Goal: Task Accomplishment & Management: Complete application form

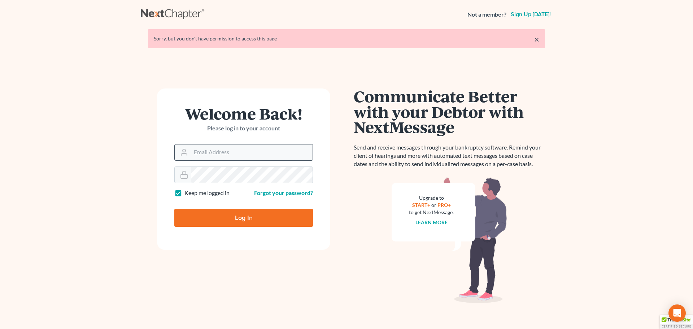
click at [235, 151] on input "Email Address" at bounding box center [252, 152] width 122 height 16
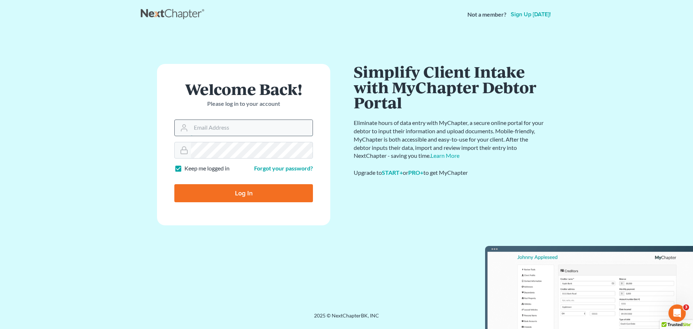
type input "[EMAIL_ADDRESS][DOMAIN_NAME]"
click at [280, 190] on input "Log In" at bounding box center [243, 193] width 139 height 18
type input "Thinking..."
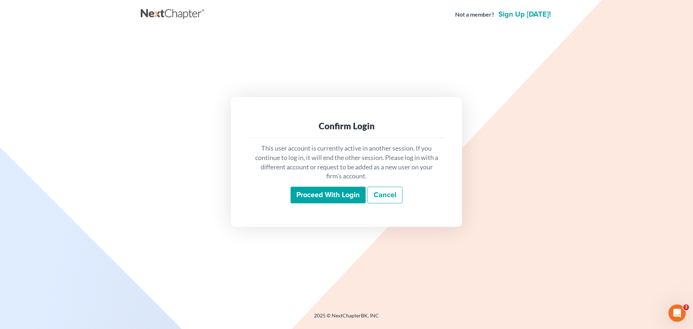
click at [330, 197] on input "Proceed with login" at bounding box center [328, 195] width 75 height 17
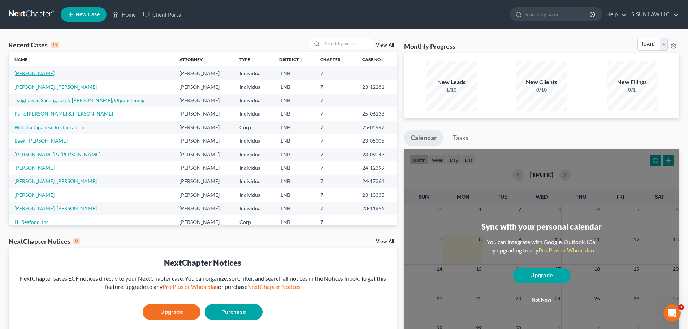
click at [28, 73] on link "[PERSON_NAME]" at bounding box center [34, 73] width 40 height 6
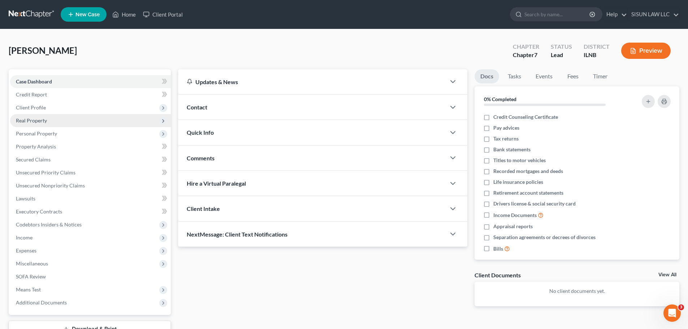
click at [89, 125] on span "Real Property" at bounding box center [90, 120] width 161 height 13
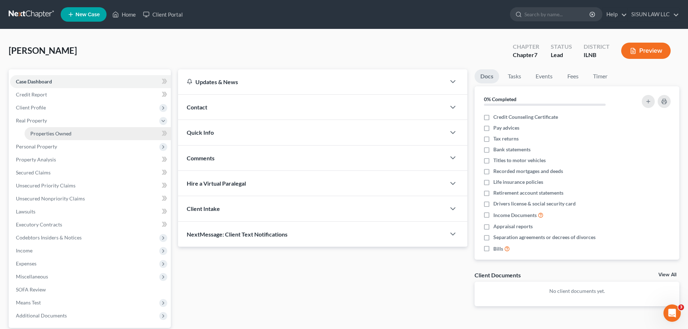
click at [83, 134] on link "Properties Owned" at bounding box center [98, 133] width 146 height 13
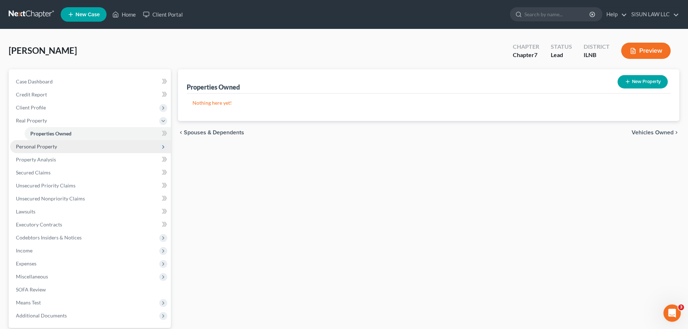
click at [73, 148] on span "Personal Property" at bounding box center [90, 146] width 161 height 13
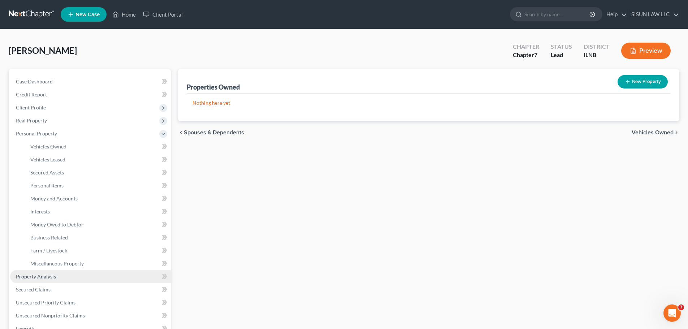
click at [131, 280] on link "Property Analysis" at bounding box center [90, 276] width 161 height 13
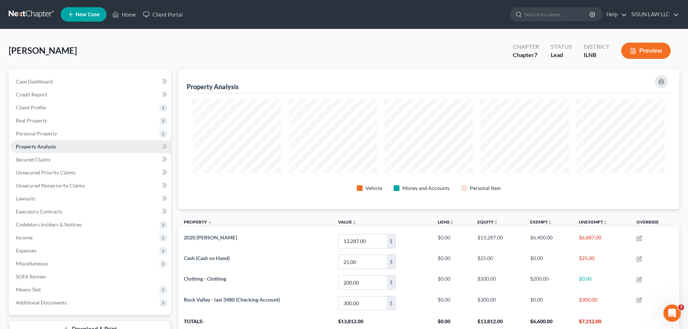
scroll to position [140, 501]
click at [124, 152] on link "Property Analysis" at bounding box center [90, 146] width 161 height 13
click at [126, 161] on link "Secured Claims" at bounding box center [90, 159] width 161 height 13
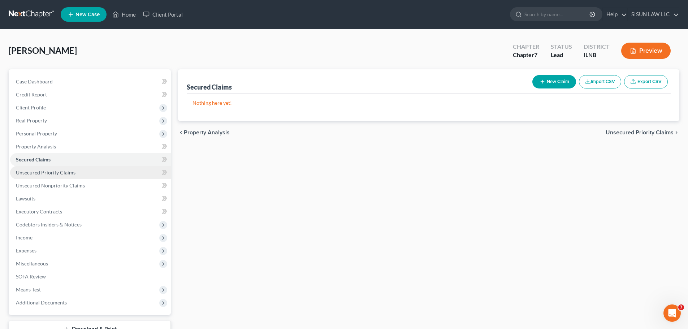
click at [120, 173] on link "Unsecured Priority Claims" at bounding box center [90, 172] width 161 height 13
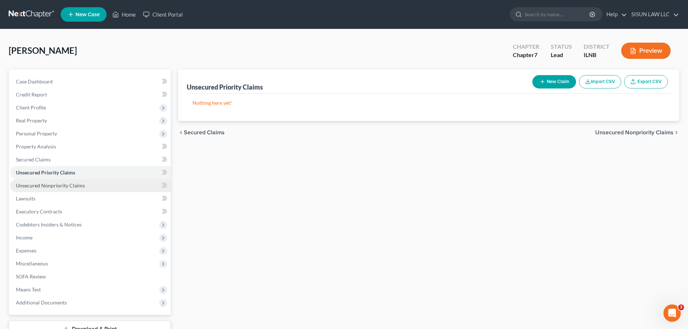
click at [48, 190] on link "Unsecured Nonpriority Claims" at bounding box center [90, 185] width 161 height 13
click at [556, 79] on button "New Claim" at bounding box center [554, 81] width 44 height 13
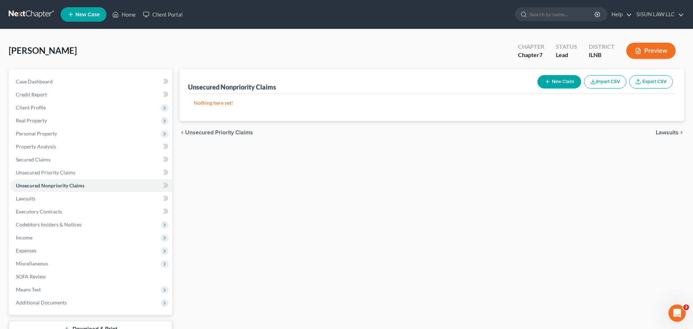
select select "0"
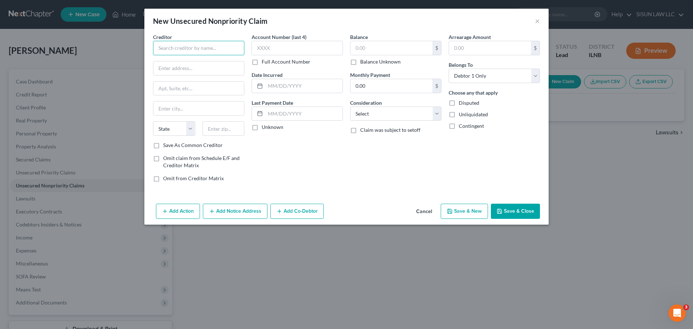
click at [206, 54] on input "text" at bounding box center [198, 48] width 91 height 14
type input "ㄴ"
drag, startPoint x: 557, startPoint y: 28, endPoint x: 563, endPoint y: -5, distance: 33.8
click at [190, 60] on div "Creditor * SBA State AL AK AR AZ CA CO CT DE DC FL GA GU HI ID IL IN IA KS KY L…" at bounding box center [198, 87] width 91 height 108
click at [207, 51] on input "SBA" at bounding box center [198, 48] width 91 height 14
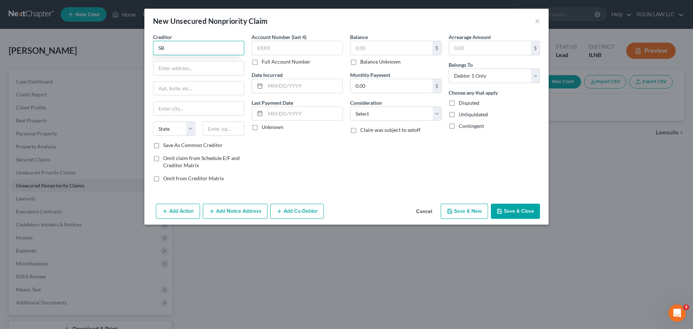
type input "S"
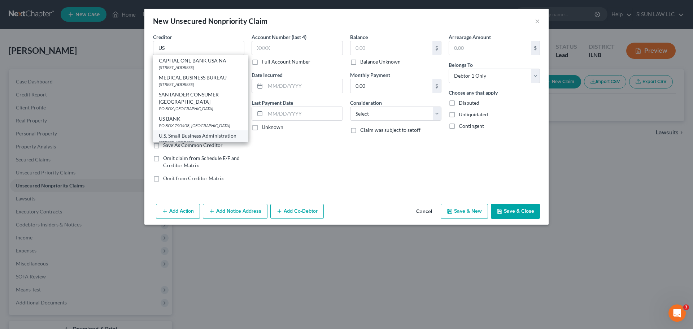
click at [198, 139] on div "2 North St. Suite 320, Birmingham, AL 35203" at bounding box center [200, 142] width 83 height 6
type input "U.S. Small Business Administration"
type input "2 North St."
type input "Suite 320"
type input "Birmingham"
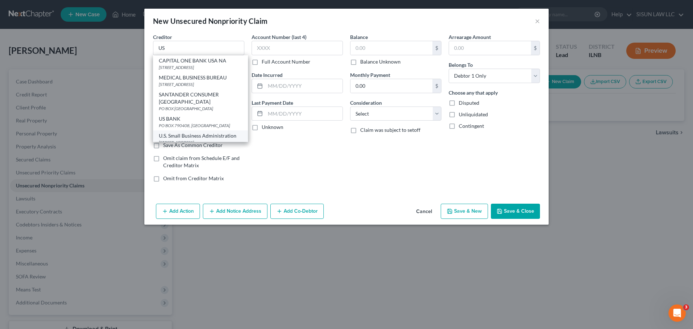
select select "0"
type input "35203"
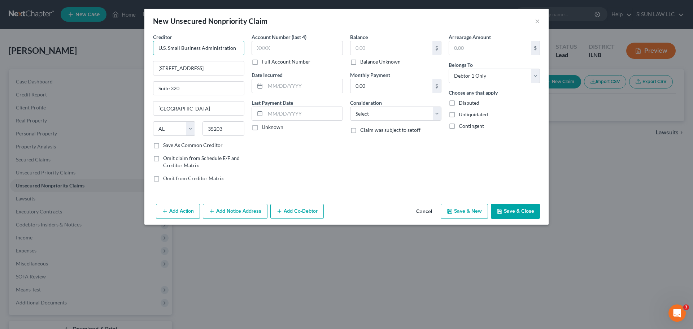
click at [224, 46] on input "U.S. Small Business Administration" at bounding box center [198, 48] width 91 height 14
click at [235, 47] on input "U.S. Small Business Administration" at bounding box center [198, 48] width 91 height 14
click at [291, 51] on input "text" at bounding box center [297, 48] width 91 height 14
type input "7908"
click at [372, 50] on input "text" at bounding box center [392, 48] width 82 height 14
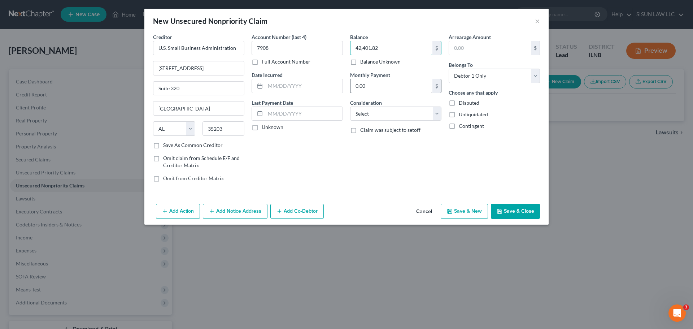
type input "42,401.82"
click at [420, 85] on input "0.00" at bounding box center [392, 86] width 82 height 14
click at [377, 114] on select "Select Cable / Satellite Services Collection Agency Credit Card Debt Debt Couns…" at bounding box center [395, 114] width 91 height 14
select select "14"
click at [350, 107] on select "Select Cable / Satellite Services Collection Agency Credit Card Debt Debt Couns…" at bounding box center [395, 114] width 91 height 14
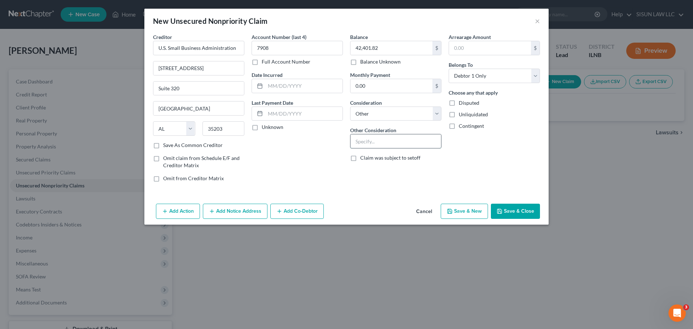
click at [381, 139] on input "text" at bounding box center [396, 141] width 91 height 14
drag, startPoint x: 365, startPoint y: 143, endPoint x: 311, endPoint y: 138, distance: 54.0
click at [321, 139] on div "Creditor * U.S. Small Business Administration 2 North St. Suite 320 Birmingham …" at bounding box center [347, 110] width 394 height 155
type input "COVID EIDL Loan"
click at [478, 163] on div "Arrearage Amount $ Belongs To * Select Debtor 1 Only Debtor 2 Only Debtor 1 And…" at bounding box center [494, 110] width 99 height 155
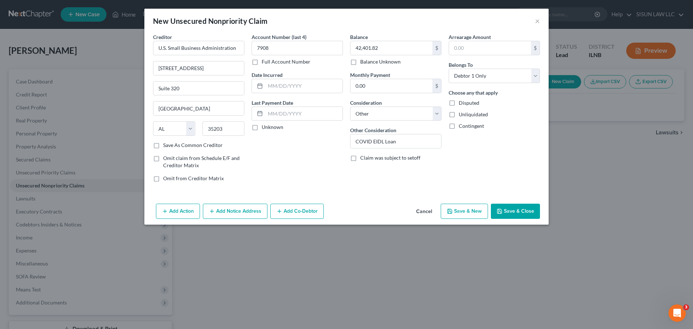
click at [478, 163] on div "Arrearage Amount $ Belongs To * Select Debtor 1 Only Debtor 2 Only Debtor 1 And…" at bounding box center [494, 110] width 99 height 155
click at [509, 211] on button "Save & Close" at bounding box center [515, 211] width 49 height 15
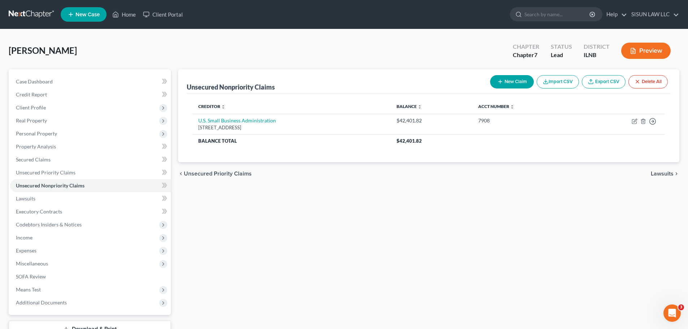
drag, startPoint x: 602, startPoint y: 224, endPoint x: 503, endPoint y: 302, distance: 126.3
click at [255, 316] on div "Unsecured Nonpriority Claims New Claim Import CSV Export CSV Delete All Credito…" at bounding box center [428, 212] width 508 height 287
click at [83, 198] on link "Lawsuits" at bounding box center [90, 198] width 161 height 13
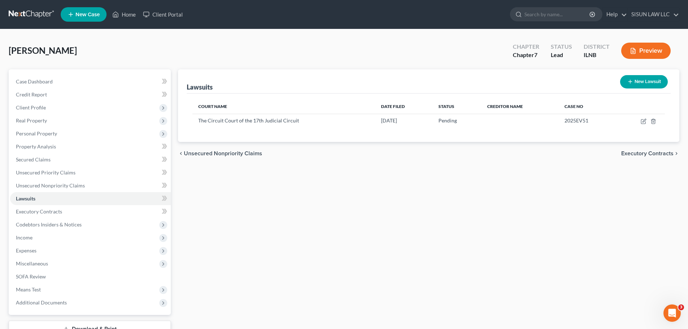
drag, startPoint x: 496, startPoint y: 300, endPoint x: 400, endPoint y: 297, distance: 95.8
click at [400, 297] on div "Lawsuits New Lawsuit Court Name Date Filed Status Creditor Name Case No The Cir…" at bounding box center [428, 212] width 508 height 287
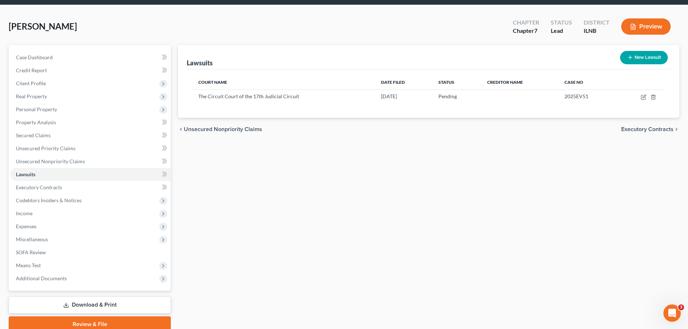
scroll to position [55, 0]
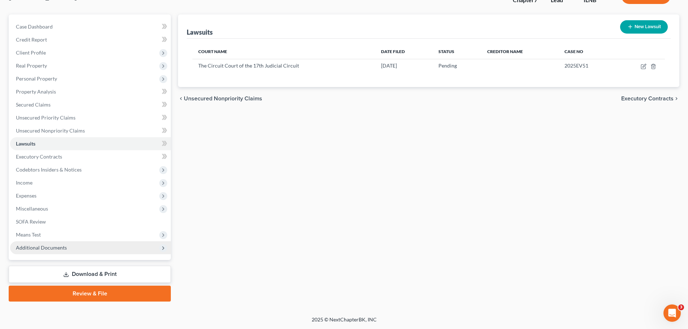
drag, startPoint x: 233, startPoint y: 212, endPoint x: 169, endPoint y: 249, distance: 73.8
click at [229, 225] on div "Lawsuits New Lawsuit Court Name Date Filed Status Creditor Name Case No The Cir…" at bounding box center [428, 157] width 508 height 287
drag, startPoint x: 375, startPoint y: 222, endPoint x: 381, endPoint y: 217, distance: 8.0
click at [377, 221] on div "Lawsuits New Lawsuit Court Name Date Filed Status Creditor Name Case No The Cir…" at bounding box center [428, 157] width 508 height 287
click at [596, 213] on div "Lawsuits New Lawsuit Court Name Date Filed Status Creditor Name Case No The Cir…" at bounding box center [428, 157] width 508 height 287
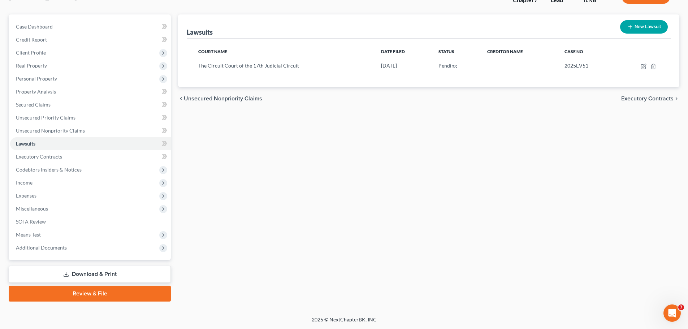
click at [527, 228] on div "Lawsuits New Lawsuit Court Name Date Filed Status Creditor Name Case No The Cir…" at bounding box center [428, 157] width 508 height 287
click at [79, 161] on link "Executory Contracts" at bounding box center [90, 156] width 161 height 13
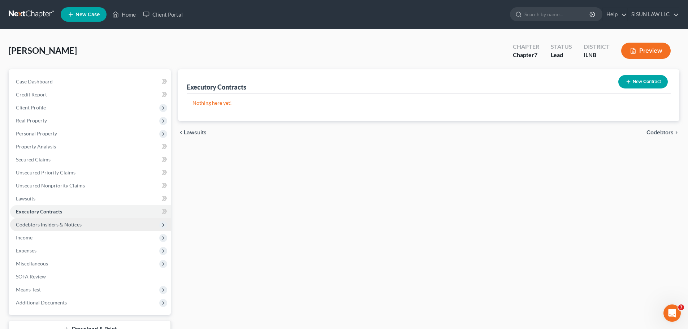
click at [104, 228] on span "Codebtors Insiders & Notices" at bounding box center [90, 224] width 161 height 13
